Goal: Information Seeking & Learning: Learn about a topic

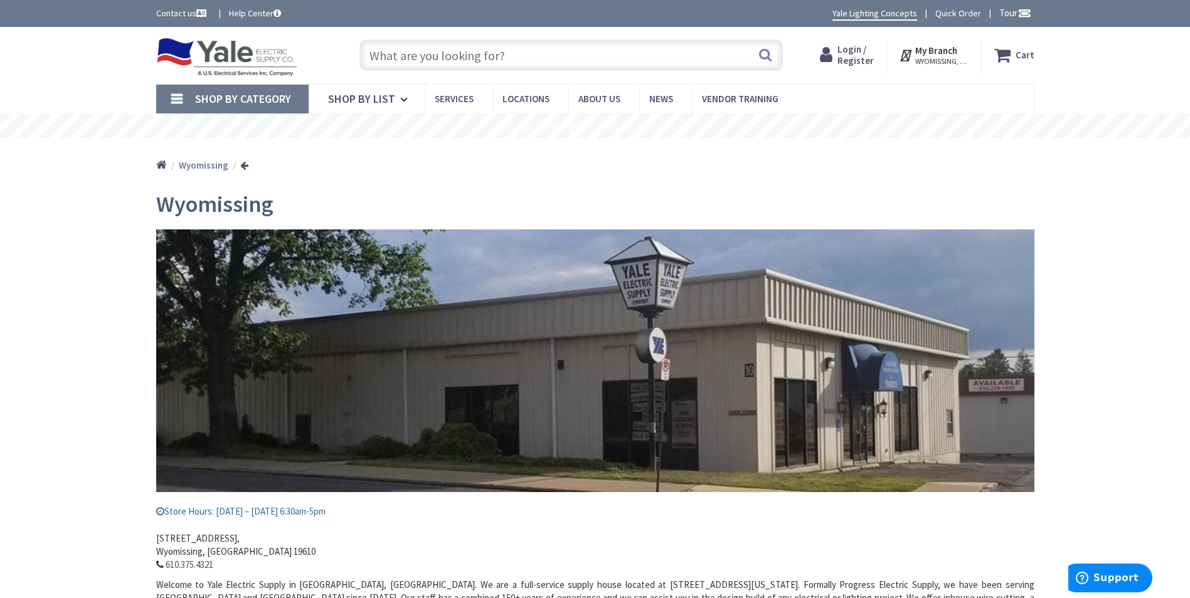
click at [471, 70] on input "text" at bounding box center [570, 55] width 423 height 31
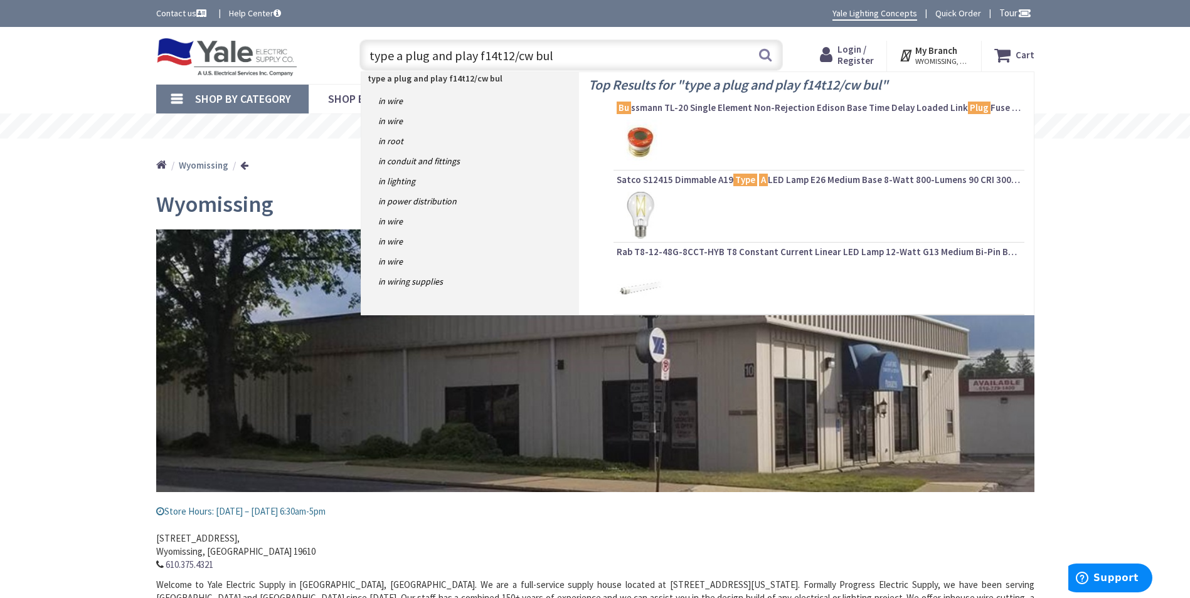
type input "type a plug and play f14t12/cw bulb"
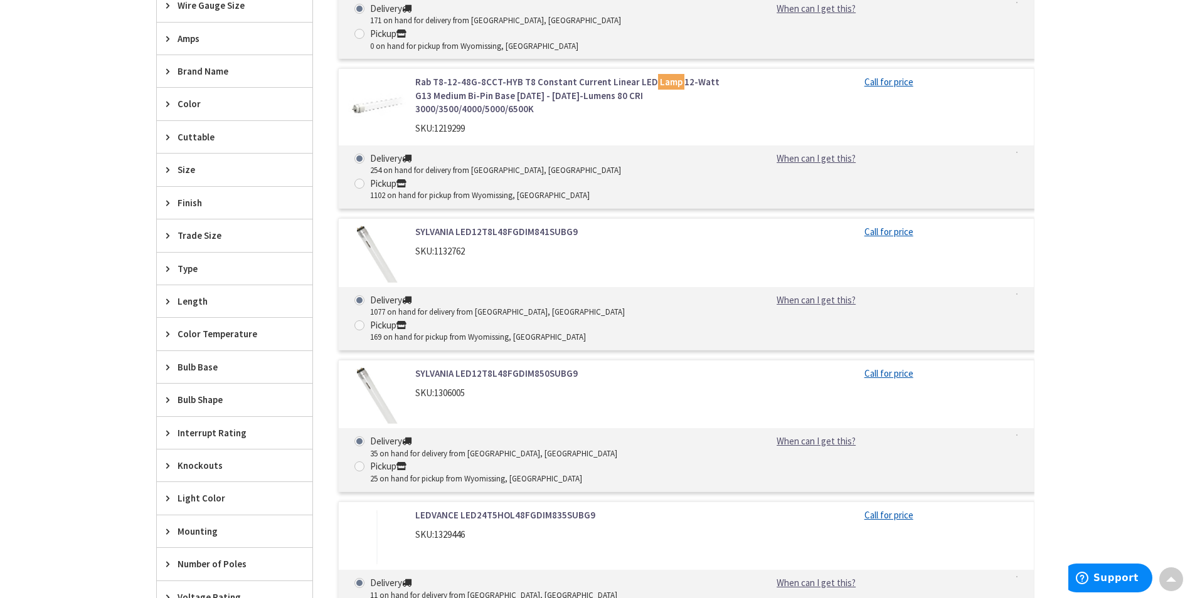
scroll to position [502, 0]
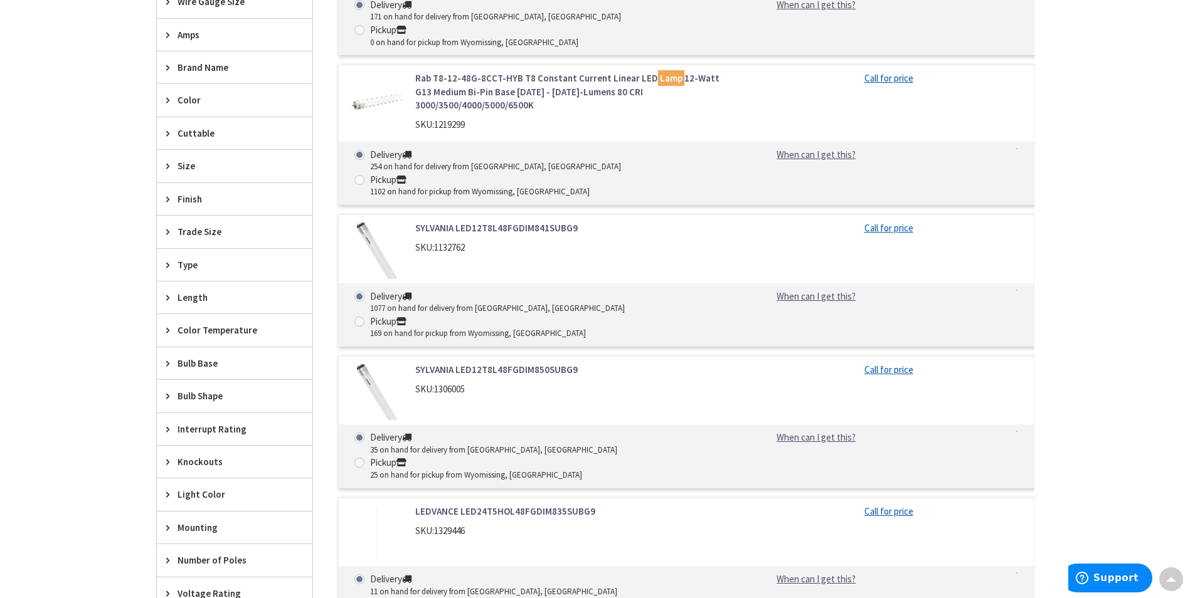
click at [437, 72] on link "Rab T8-12-48G-8CCT-HYB T8 Constant Current Linear LED Lamp 12-Watt G13 Medium B…" at bounding box center [574, 92] width 319 height 40
click at [628, 73] on link "Rab T8-12-48G-8CCT-HYB T8 Constant Current Linear LED Lamp 12-Watt G13 Medium B…" at bounding box center [574, 92] width 319 height 40
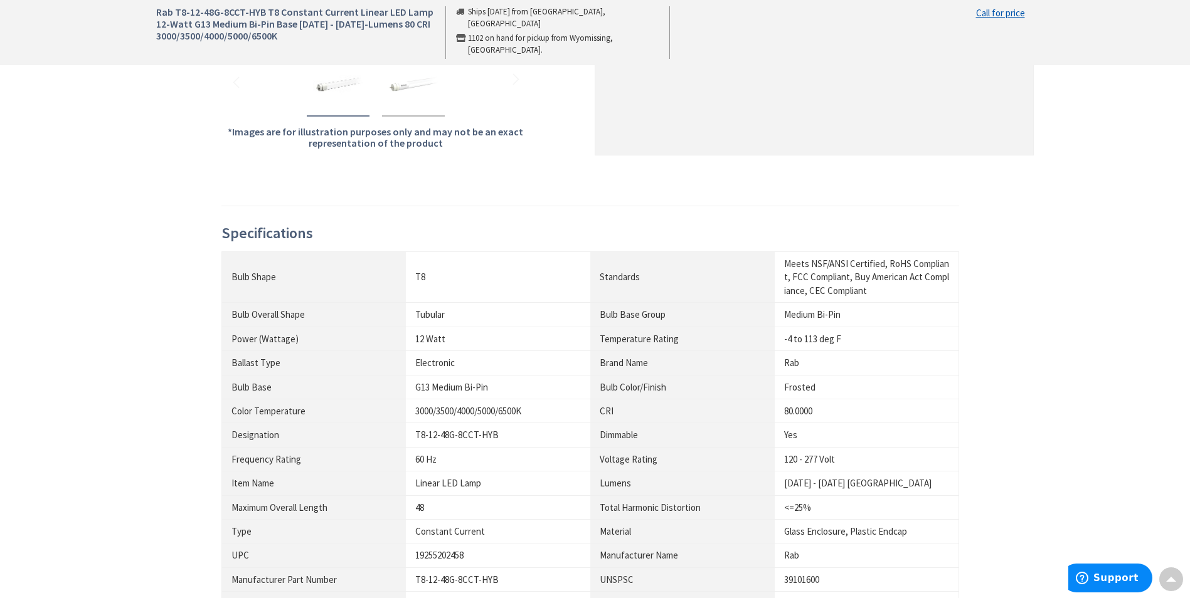
scroll to position [439, 0]
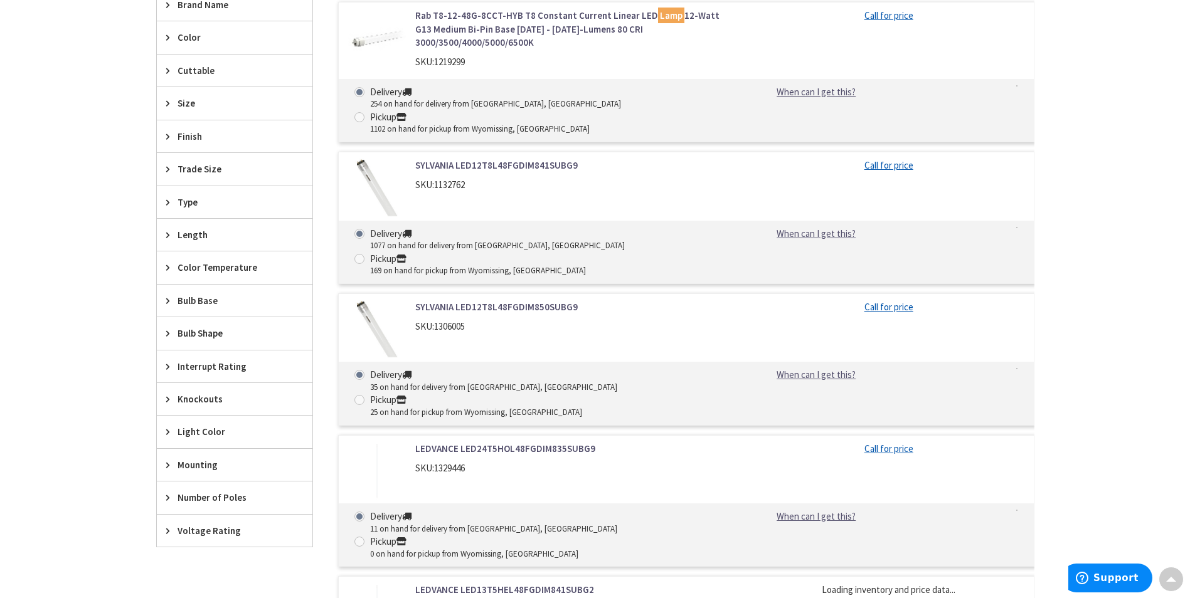
scroll to position [376, 0]
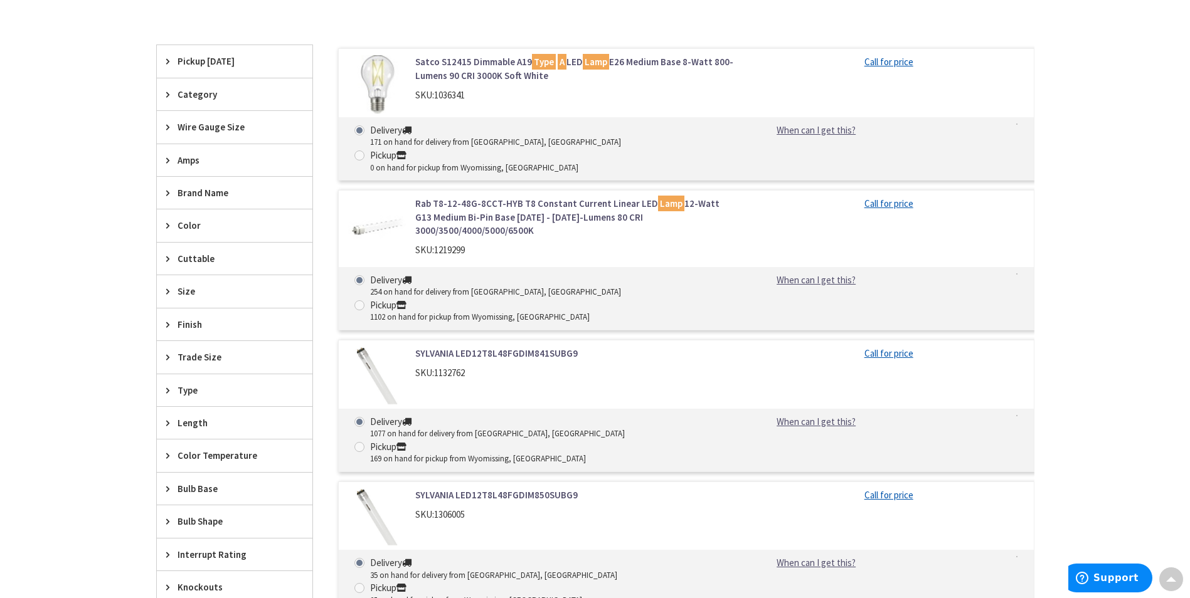
click at [494, 347] on link "SYLVANIA LED12T8L48FGDIM841SUBG9" at bounding box center [574, 353] width 319 height 13
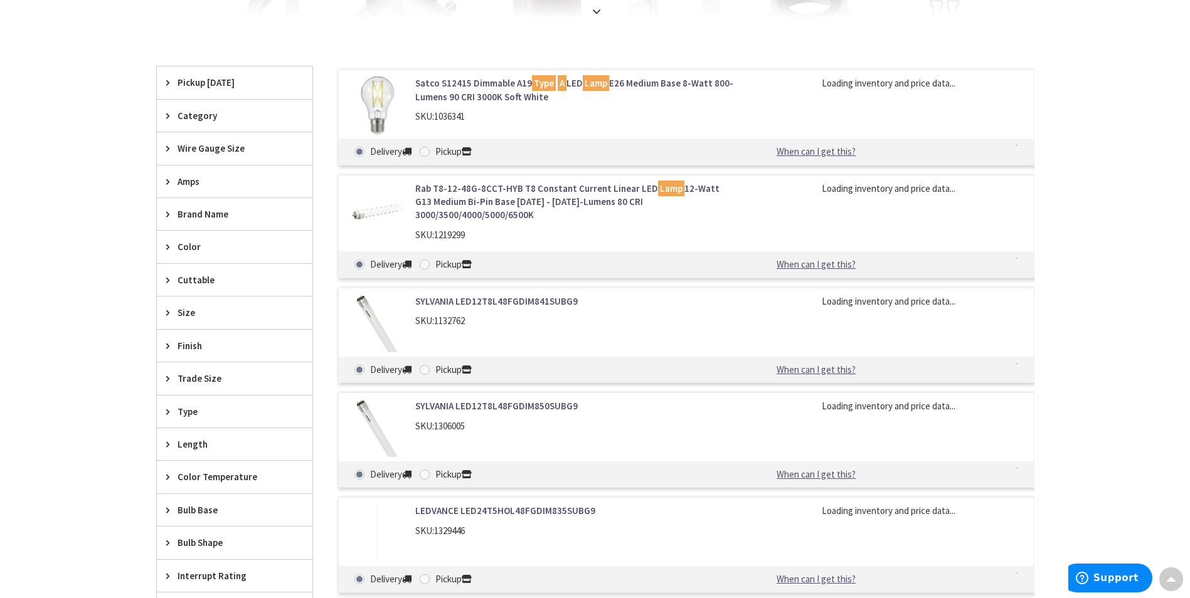
scroll to position [417, 0]
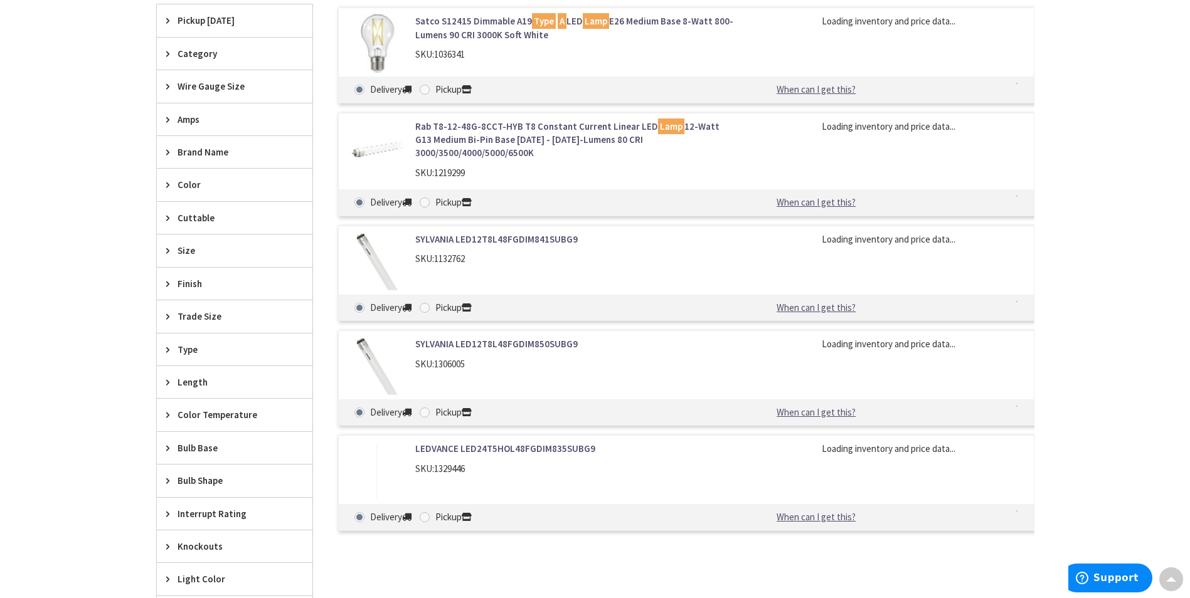
click at [453, 358] on span "1306005" at bounding box center [449, 364] width 31 height 12
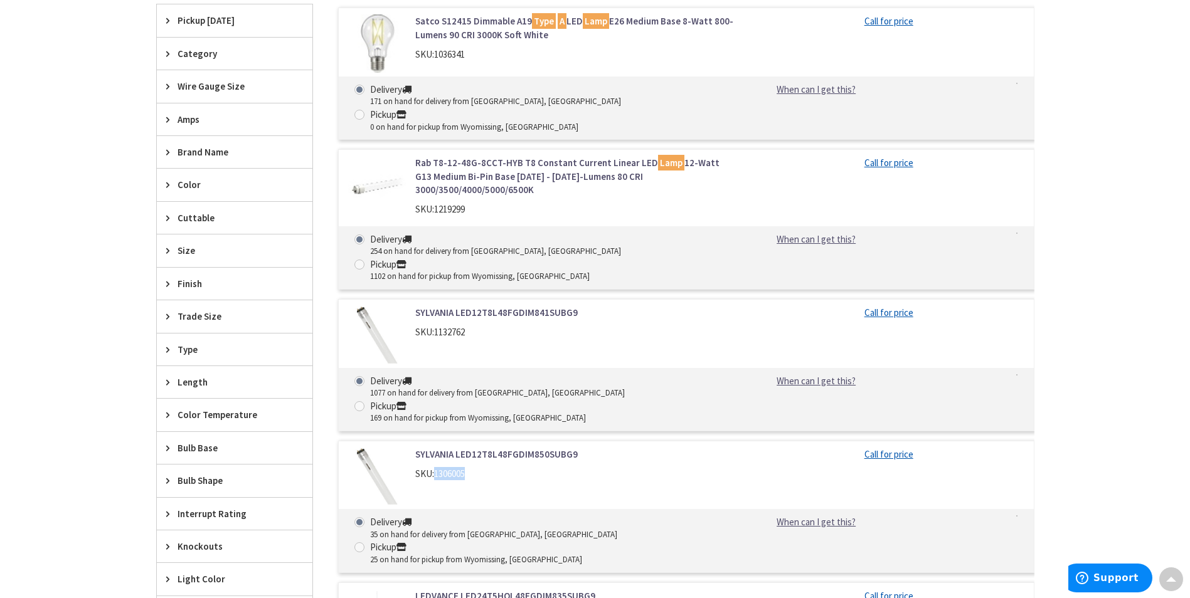
drag, startPoint x: 453, startPoint y: 351, endPoint x: 452, endPoint y: 391, distance: 39.5
click at [452, 468] on span "1306005" at bounding box center [449, 474] width 31 height 12
click at [475, 448] on link "SYLVANIA LED12T8L48FGDIM850SUBG9" at bounding box center [574, 454] width 319 height 13
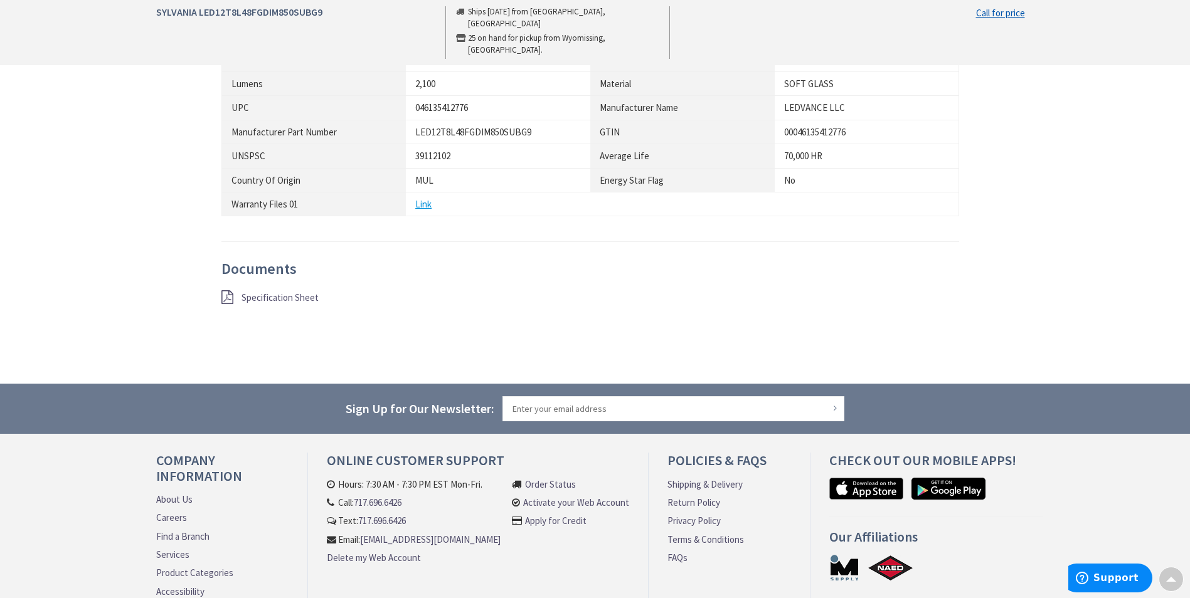
scroll to position [753, 0]
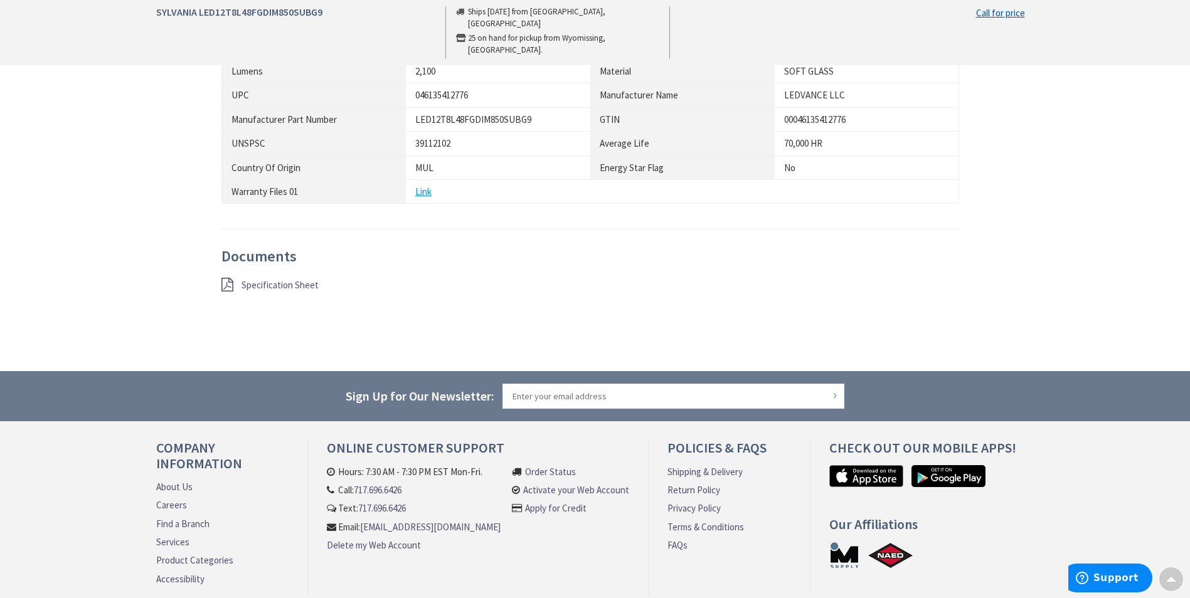
click at [276, 284] on span "Specification Sheet" at bounding box center [280, 285] width 77 height 12
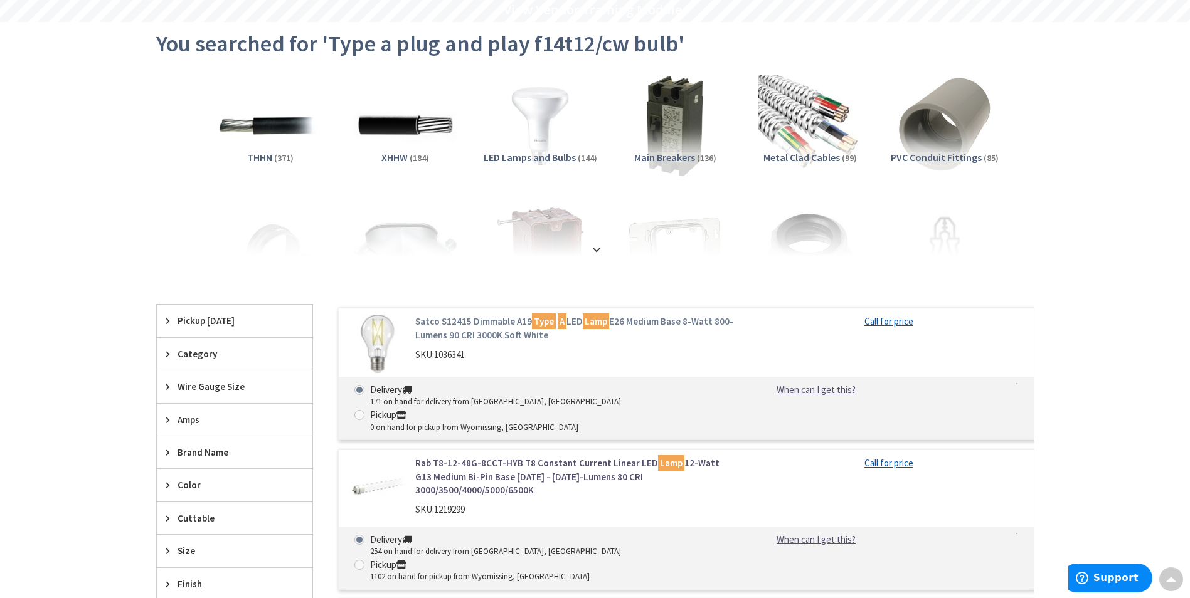
scroll to position [104, 0]
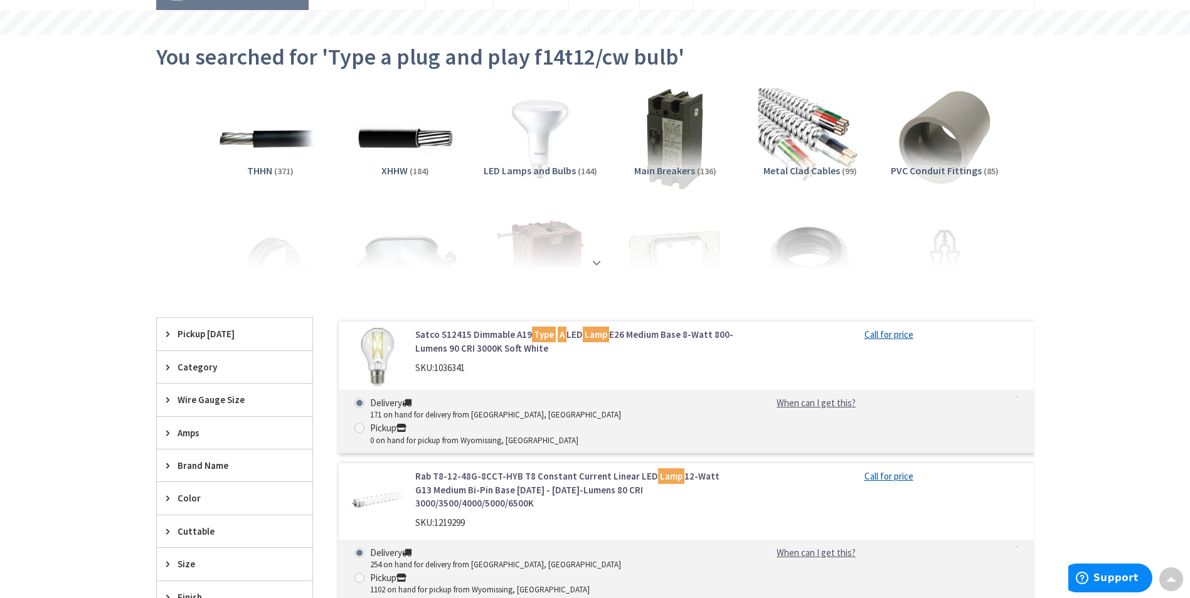
click at [595, 261] on strong at bounding box center [596, 263] width 15 height 14
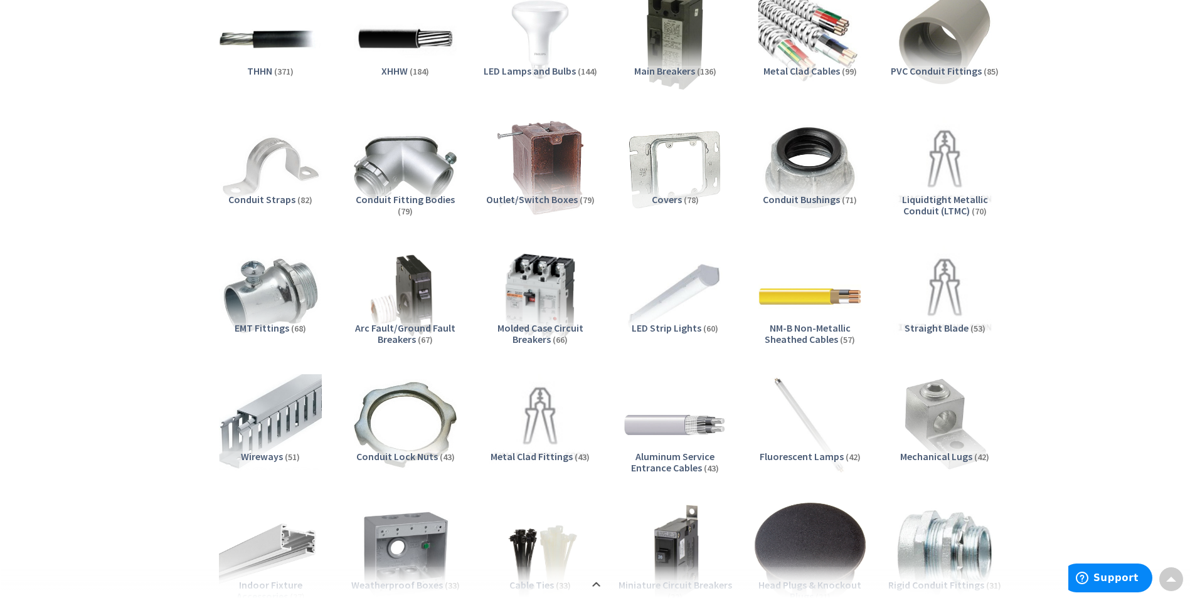
scroll to position [229, 0]
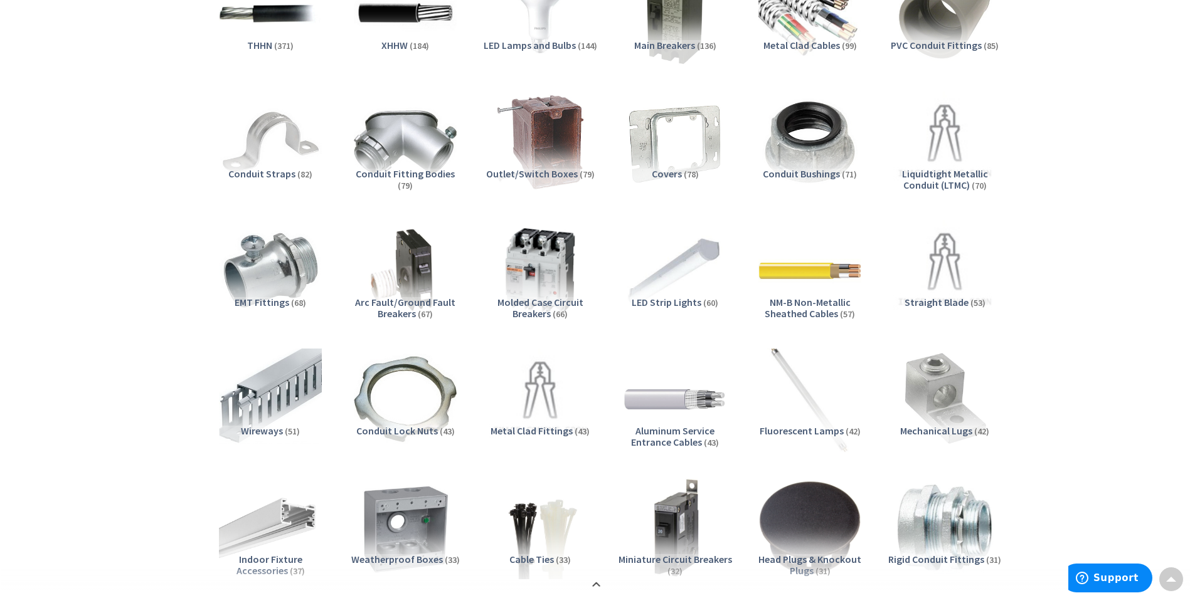
click at [805, 402] on img at bounding box center [810, 400] width 114 height 114
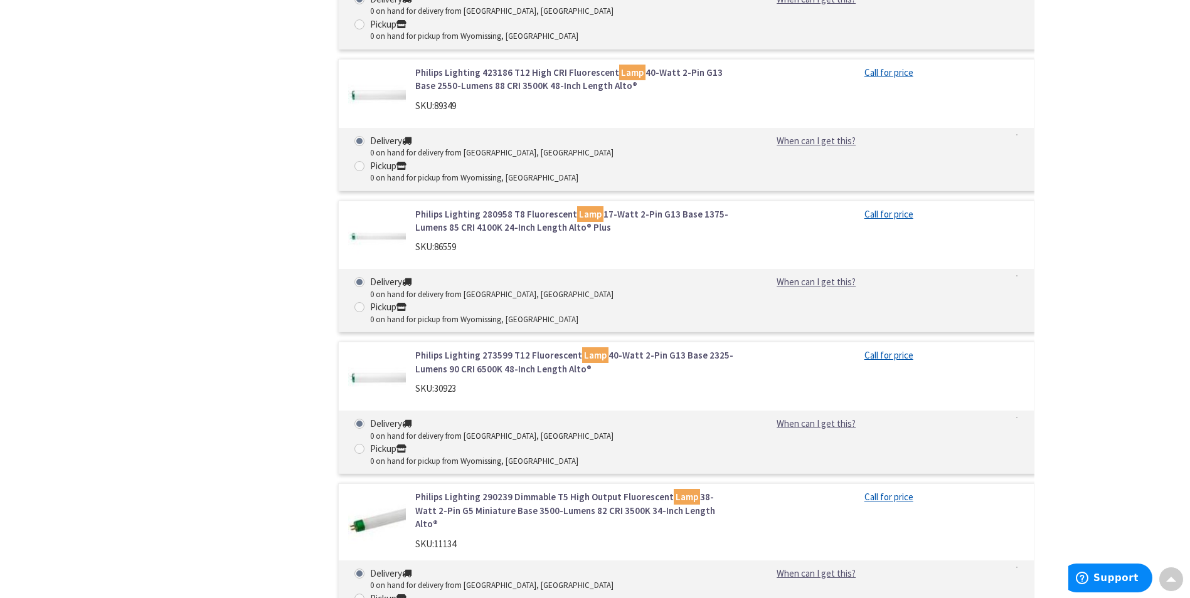
scroll to position [4034, 0]
